Goal: Task Accomplishment & Management: Complete application form

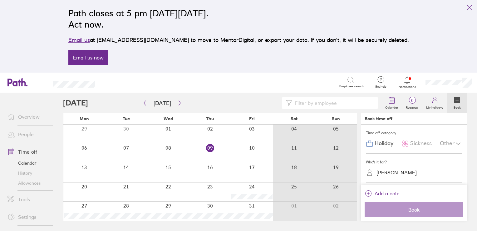
click at [32, 162] on link "Calendar" at bounding box center [27, 163] width 50 height 10
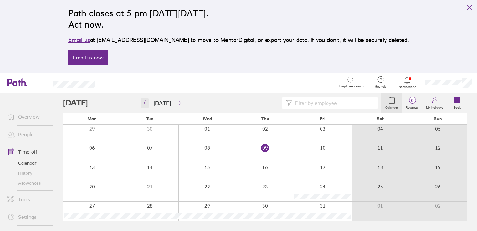
click at [147, 103] on button "button" at bounding box center [145, 103] width 8 height 10
click at [144, 105] on icon "button" at bounding box center [144, 102] width 5 height 5
click at [435, 104] on label "My holidays" at bounding box center [435, 107] width 25 height 6
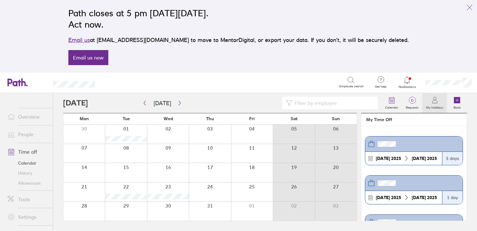
click at [31, 163] on link "Calendar" at bounding box center [27, 163] width 50 height 10
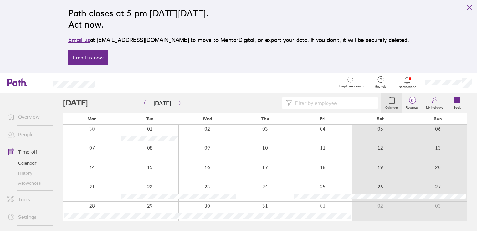
click at [32, 152] on link "Time off" at bounding box center [27, 151] width 50 height 12
click at [38, 181] on link "Allowances" at bounding box center [27, 183] width 50 height 10
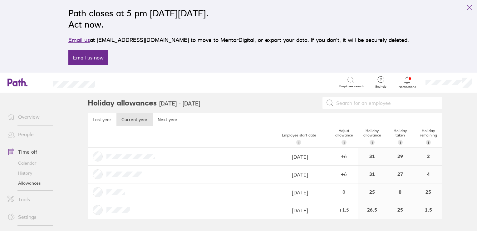
click at [33, 153] on link "Time off" at bounding box center [27, 151] width 50 height 12
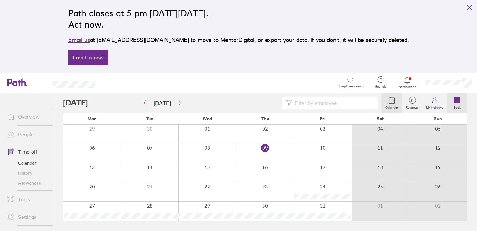
click at [454, 105] on label "Book" at bounding box center [457, 107] width 15 height 6
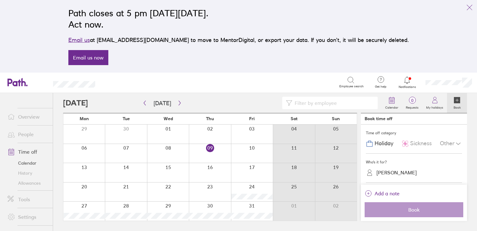
click at [249, 169] on div at bounding box center [252, 172] width 42 height 19
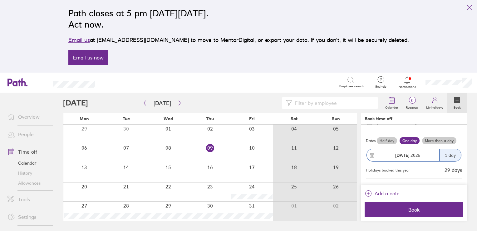
scroll to position [51, 0]
click at [374, 190] on button "Add a note" at bounding box center [382, 193] width 35 height 10
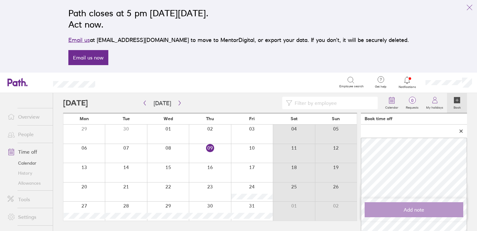
click at [463, 131] on icon at bounding box center [461, 131] width 4 height 4
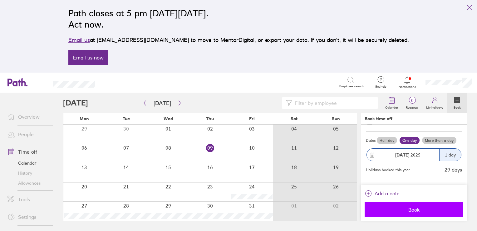
click at [402, 206] on button "Book" at bounding box center [414, 209] width 99 height 15
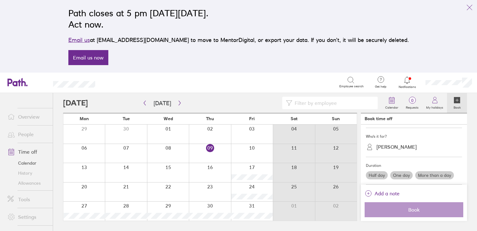
scroll to position [25, 0]
click at [177, 103] on icon "button" at bounding box center [179, 102] width 5 height 5
click at [249, 188] on div at bounding box center [252, 191] width 42 height 19
click at [219, 190] on div at bounding box center [210, 191] width 42 height 19
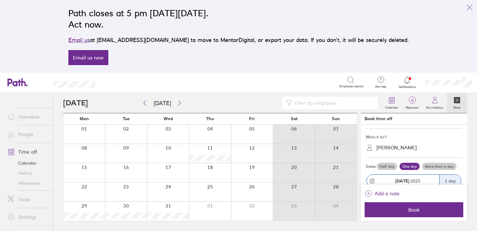
scroll to position [51, 0]
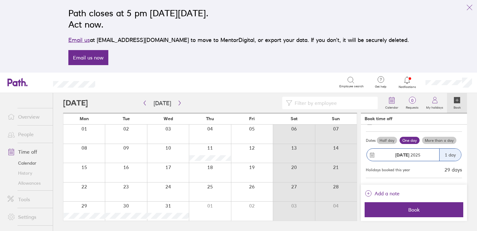
click at [219, 190] on div at bounding box center [210, 191] width 42 height 19
click at [249, 187] on div at bounding box center [252, 191] width 42 height 19
